Goal: Task Accomplishment & Management: Use online tool/utility

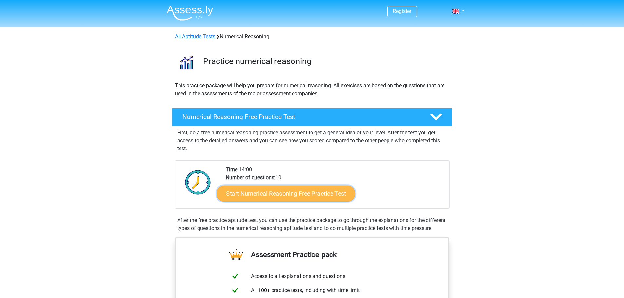
click at [260, 193] on link "Start Numerical Reasoning Free Practice Test" at bounding box center [286, 194] width 139 height 16
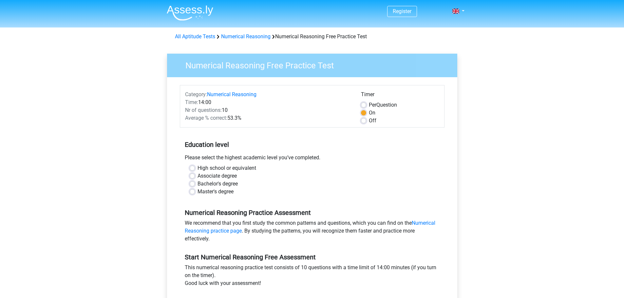
click at [198, 186] on label "Bachelor's degree" at bounding box center [218, 184] width 40 height 8
click at [195, 186] on input "Bachelor's degree" at bounding box center [192, 183] width 5 height 7
radio input "true"
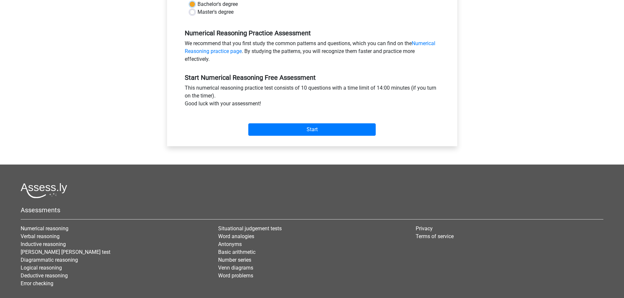
scroll to position [197, 0]
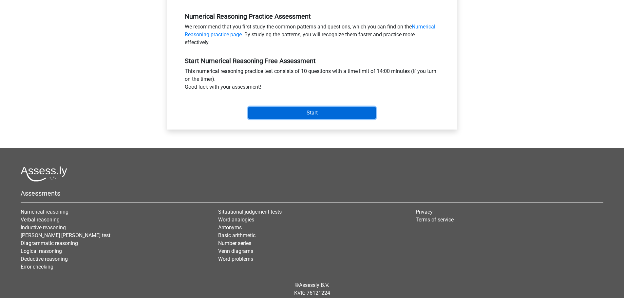
click at [312, 110] on input "Start" at bounding box center [311, 113] width 127 height 12
